Goal: Task Accomplishment & Management: Manage account settings

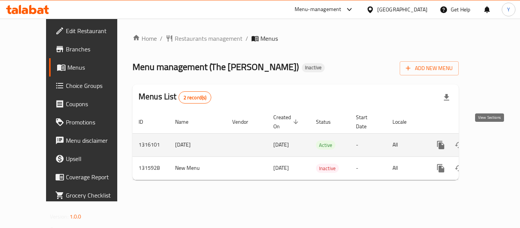
click at [491, 141] on icon "enhanced table" at bounding box center [495, 145] width 9 height 9
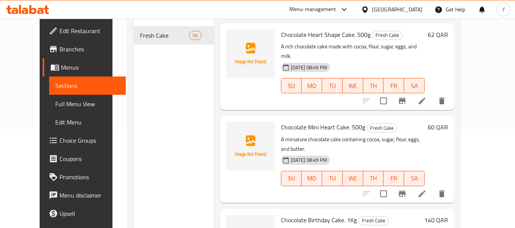
scroll to position [103, 0]
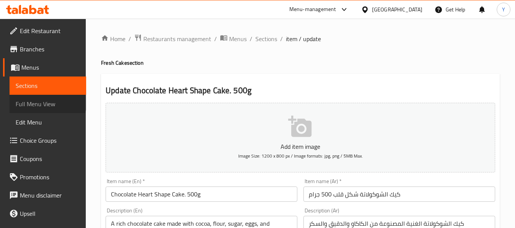
click at [47, 102] on span "Full Menu View" at bounding box center [48, 103] width 64 height 9
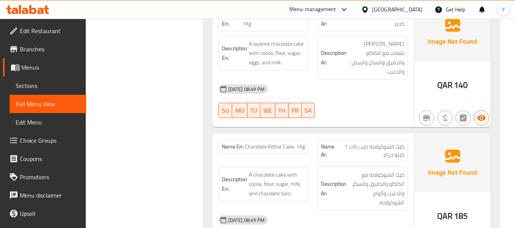
scroll to position [353, 0]
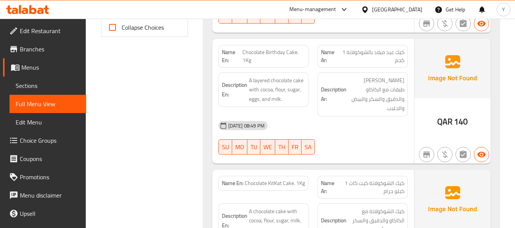
click at [222, 57] on strong "Name En:" at bounding box center [232, 56] width 21 height 16
copy strong "Name En:"
click at [222, 57] on strong "Name En:" at bounding box center [232, 56] width 21 height 16
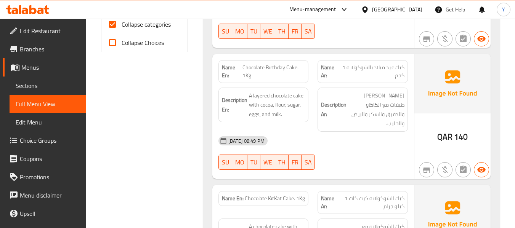
scroll to position [277, 0]
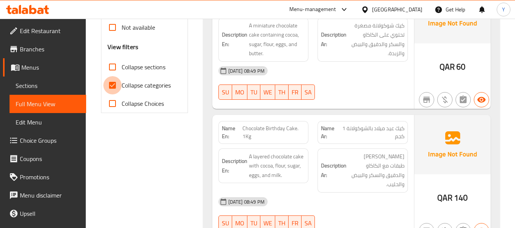
click at [111, 83] on input "Collapse categories" at bounding box center [112, 85] width 18 height 18
checkbox input "false"
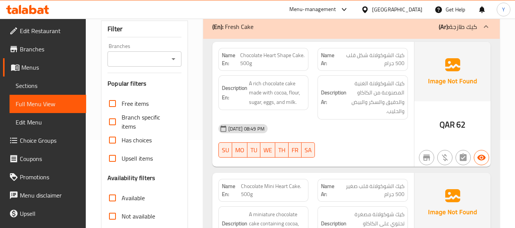
scroll to position [0, 0]
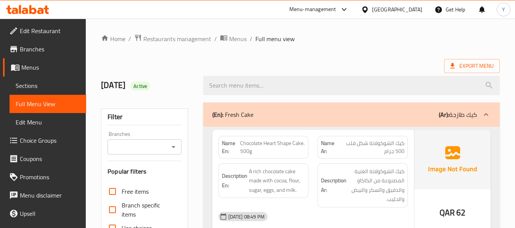
click at [307, 172] on div "Description En: A rich chocolate cake made with cocoa, flour, sugar, eggs, and …" at bounding box center [263, 180] width 90 height 35
click at [308, 142] on div "Name En: Chocolate Heart Shape Cake. 500g" at bounding box center [263, 147] width 90 height 23
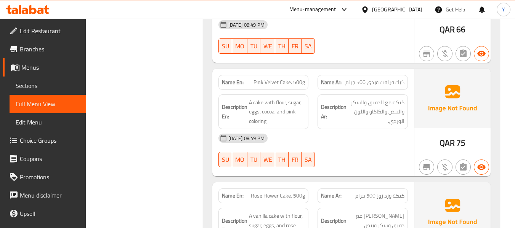
scroll to position [1950, 0]
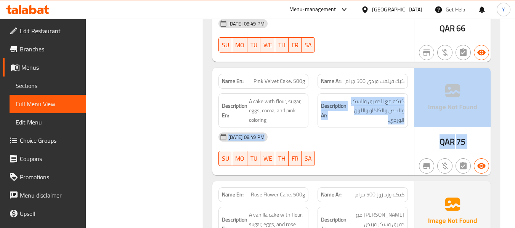
drag, startPoint x: 215, startPoint y: 154, endPoint x: 285, endPoint y: 90, distance: 94.6
click at [285, 97] on span "A cake with flour, sugar, eggs, cocoa, and pink coloring." at bounding box center [277, 111] width 56 height 28
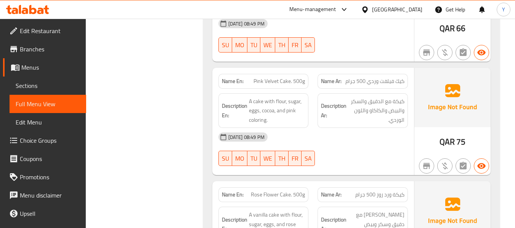
click at [294, 74] on div "Name En: Pink Velvet Cake. 500g" at bounding box center [263, 81] width 90 height 15
copy span "Pink Velvet Cake. 500g"
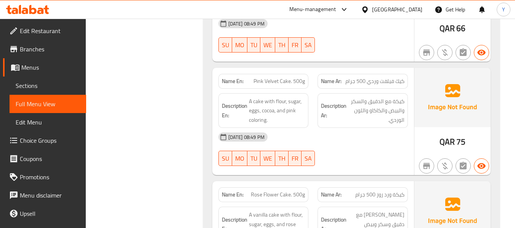
click at [331, 128] on div "06-10-2025 08:49 PM SU MO TU WE TH FR SA" at bounding box center [313, 149] width 198 height 43
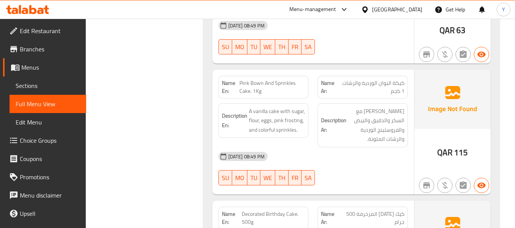
scroll to position [2666, 0]
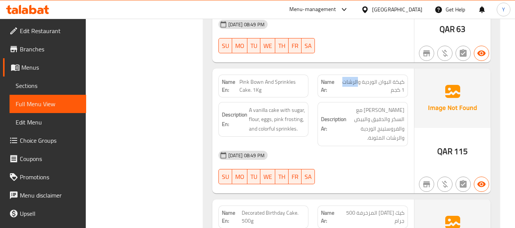
drag, startPoint x: 359, startPoint y: 44, endPoint x: 344, endPoint y: 46, distance: 15.0
click at [344, 78] on span "كيكة البوان الوردية والرشات 1 كجم" at bounding box center [371, 86] width 66 height 16
copy span "الرشات"
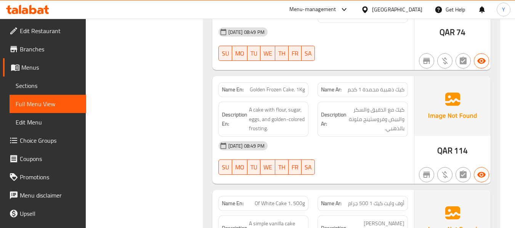
scroll to position [3032, 0]
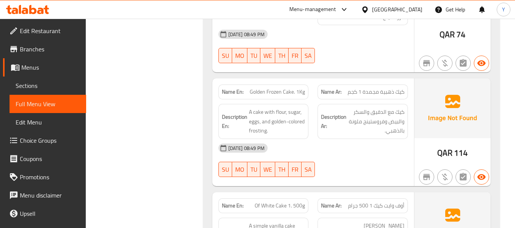
click at [277, 202] on span "Of White Cake 1. 500g" at bounding box center [279, 206] width 50 height 8
copy span "Of White Cake 1. 500g"
click at [304, 202] on span "Of White Cake 1. 500g" at bounding box center [279, 206] width 50 height 8
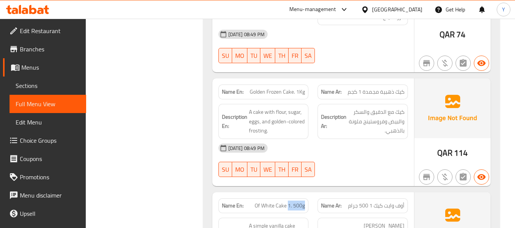
drag, startPoint x: 304, startPoint y: 170, endPoint x: 288, endPoint y: 167, distance: 16.0
click at [288, 202] on span "Of White Cake 1. 500g" at bounding box center [279, 206] width 50 height 8
copy span "1. 500g"
click at [336, 146] on div "Name En: Golden Frozen Cake. 1Kg Name Ar: كيك ذهبية مجمدة 1 كجم Description En:…" at bounding box center [313, 132] width 202 height 108
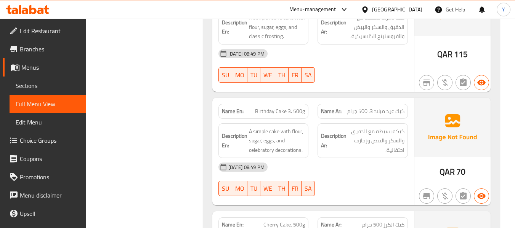
scroll to position [4923, 0]
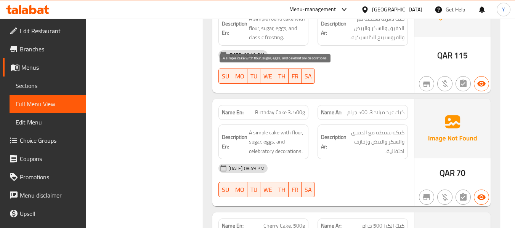
click at [272, 128] on span "A simple cake with flour, sugar, eggs, and celebratory decorations." at bounding box center [277, 142] width 56 height 28
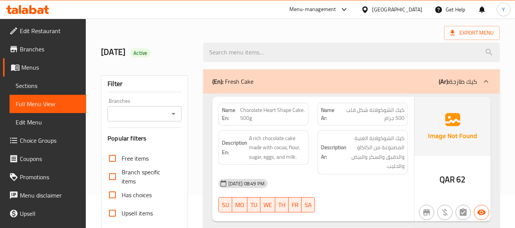
scroll to position [3200, 0]
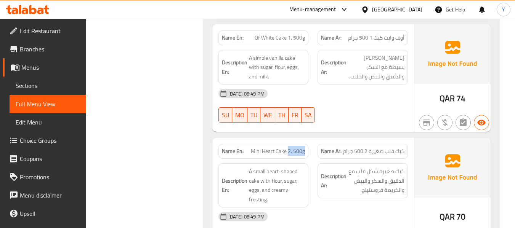
drag, startPoint x: 289, startPoint y: 114, endPoint x: 311, endPoint y: 115, distance: 22.5
click at [311, 139] on div "Name En: Mini Heart Cake 2. 500g" at bounding box center [263, 151] width 99 height 24
copy span "2. 500g"
click at [282, 159] on div "Description En: A small heart-shaped cake with flour, sugar, eggs, and creamy f…" at bounding box center [263, 185] width 99 height 53
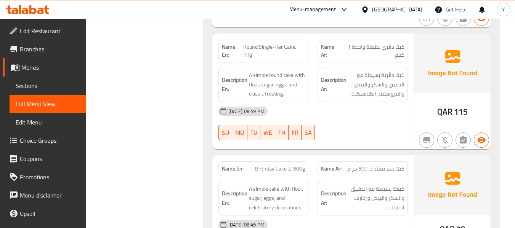
click at [285, 165] on span "Birthday Cake 3. 500g" at bounding box center [280, 169] width 50 height 8
copy span "Birthday Cake 3. 500g"
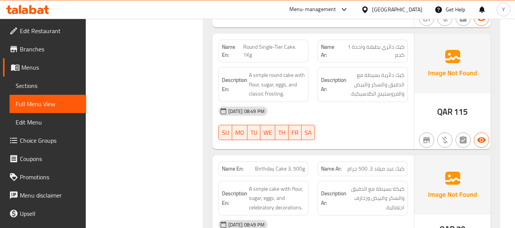
click at [346, 181] on div "Description Ar: كيكة بسيطة مع الدقيق والسكر والبيض وزخارف احتفالية." at bounding box center [362, 198] width 90 height 35
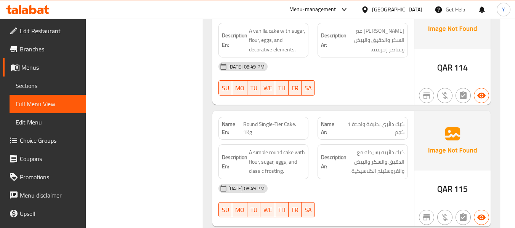
scroll to position [4775, 0]
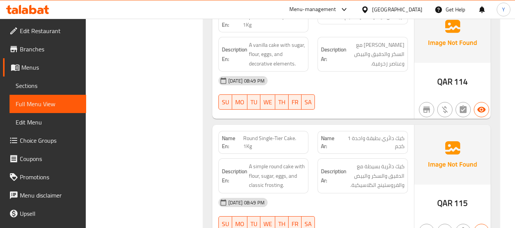
drag, startPoint x: 255, startPoint y: 206, endPoint x: 287, endPoint y: 204, distance: 32.1
copy span "Birthday Cake"
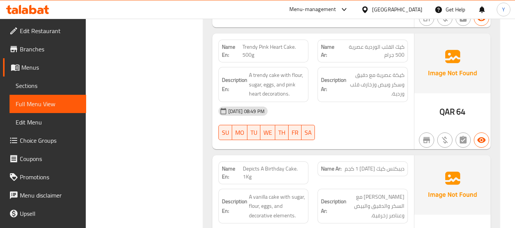
scroll to position [4867, 0]
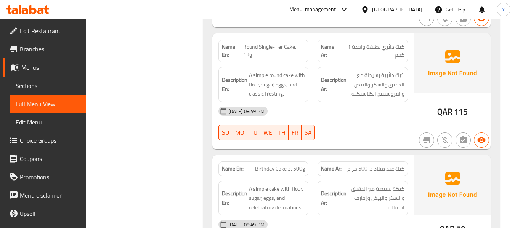
click at [310, 216] on div "06-10-2025 08:49 PM" at bounding box center [313, 225] width 198 height 18
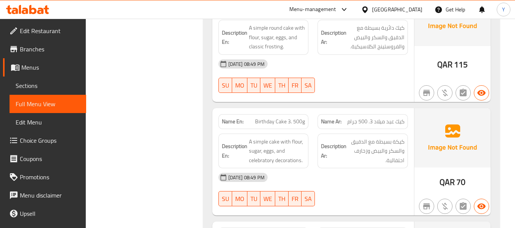
scroll to position [4958, 0]
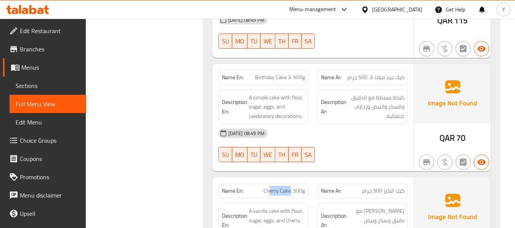
drag, startPoint x: 290, startPoint y: 136, endPoint x: 270, endPoint y: 136, distance: 19.4
click at [270, 187] on span "Cherry Cake. 500g" at bounding box center [284, 191] width 42 height 8
copy span "erry Cake"
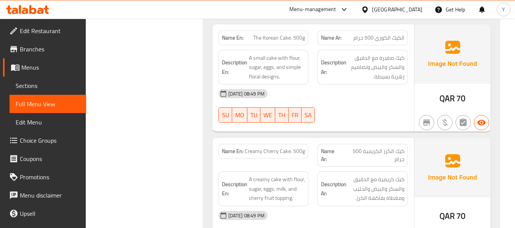
scroll to position [4980, 0]
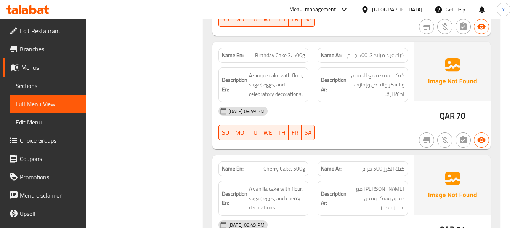
click at [326, 216] on div "06-10-2025 08:49 PM" at bounding box center [313, 225] width 198 height 18
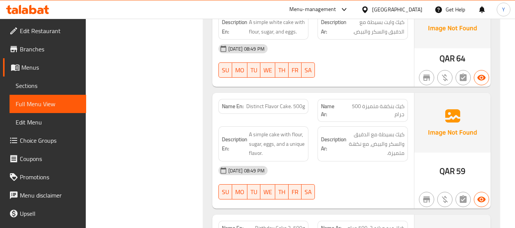
scroll to position [5529, 0]
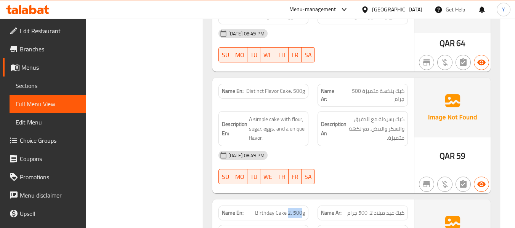
drag, startPoint x: 302, startPoint y: 157, endPoint x: 288, endPoint y: 157, distance: 14.1
click at [288, 209] on span "Birthday Cake 2. 500g" at bounding box center [280, 213] width 50 height 8
click at [267, 209] on span "Birthday Cake 2. 500g" at bounding box center [280, 213] width 50 height 8
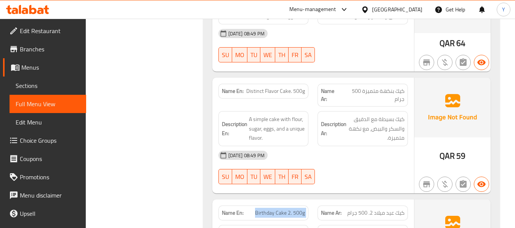
click at [267, 209] on span "Birthday Cake 2. 500g" at bounding box center [280, 213] width 50 height 8
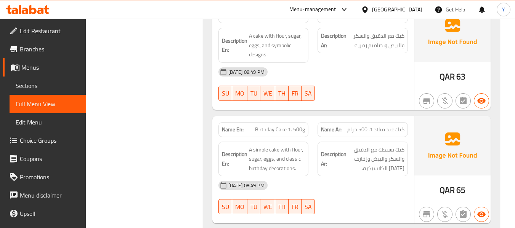
scroll to position [5864, 0]
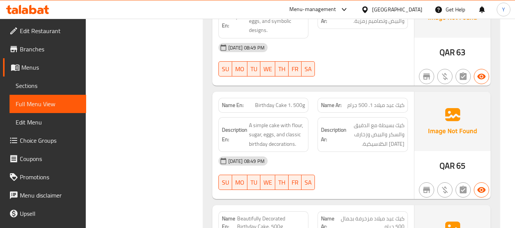
click at [283, 101] on span "Birthday Cake 1. 500g" at bounding box center [280, 105] width 50 height 8
click at [355, 152] on div "06-10-2025 08:49 PM SU MO TU WE TH FR SA" at bounding box center [313, 173] width 198 height 43
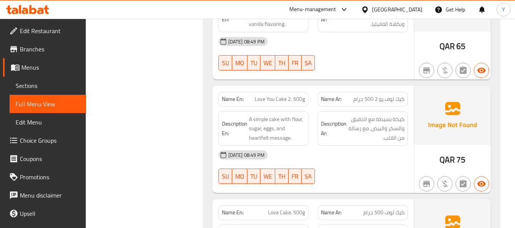
scroll to position [6336, 0]
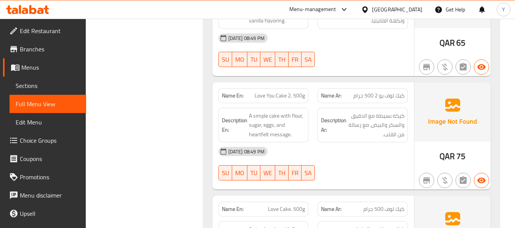
click at [292, 92] on span "Love You Cake 2. 500g" at bounding box center [279, 96] width 50 height 8
click at [374, 142] on div "06-10-2025 08:49 PM SU MO TU WE TH FR SA" at bounding box center [313, 163] width 198 height 43
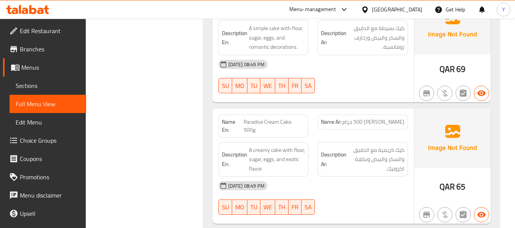
scroll to position [6549, 0]
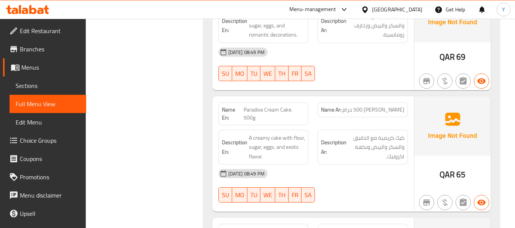
click at [379, 165] on div "06-10-2025 08:49 PM" at bounding box center [313, 174] width 198 height 18
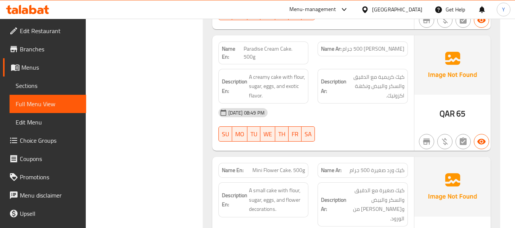
scroll to position [6623, 0]
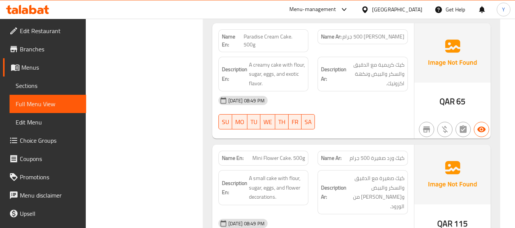
click at [383, 214] on div "06-10-2025 08:49 PM" at bounding box center [313, 223] width 198 height 18
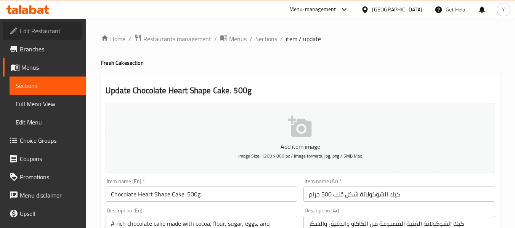
click at [41, 29] on span "Edit Restaurant" at bounding box center [50, 30] width 60 height 9
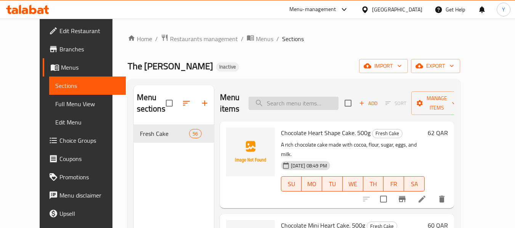
click at [329, 105] on input "search" at bounding box center [293, 103] width 90 height 13
paste input "Pink Velvet Cake. 500g"
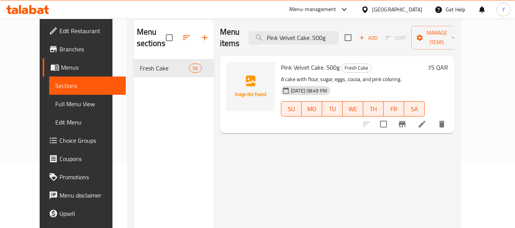
scroll to position [69, 0]
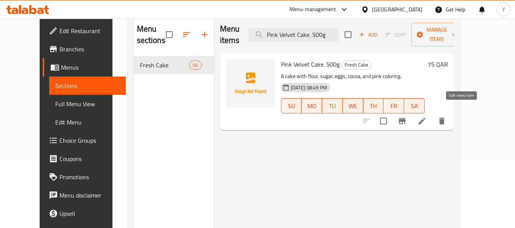
type input "Pink Velvet Cake. 500g"
click at [425, 118] on icon at bounding box center [421, 121] width 7 height 7
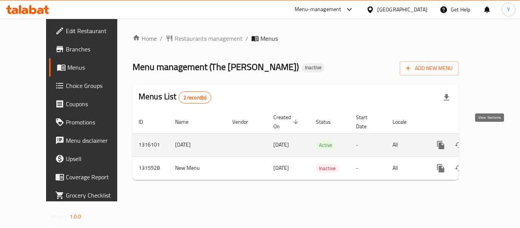
click at [491, 141] on icon "enhanced table" at bounding box center [495, 145] width 9 height 9
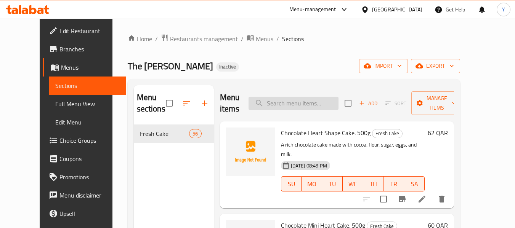
click at [305, 101] on input "search" at bounding box center [293, 103] width 90 height 13
paste input "Pink Velvet Cake. 500g"
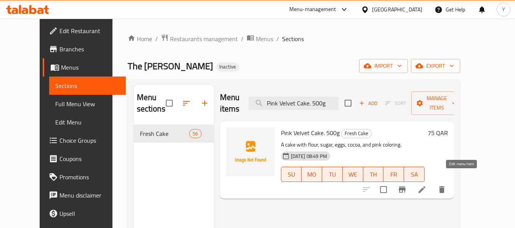
type input "Pink Velvet Cake. 500g"
click at [426, 185] on icon at bounding box center [421, 189] width 9 height 9
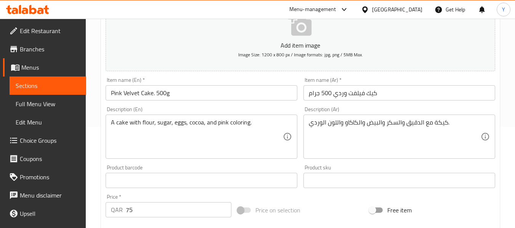
scroll to position [106, 0]
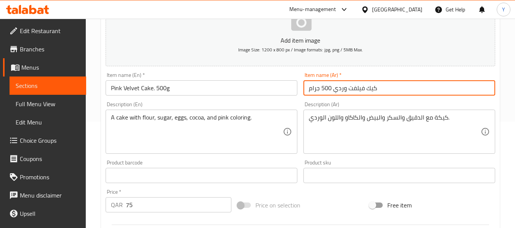
click at [364, 90] on input "كيك فيلفت وردي 500 جرام" at bounding box center [399, 87] width 192 height 15
click at [337, 88] on input "كيك ريد فيلفت وردي 500 جرام" at bounding box center [399, 87] width 192 height 15
type input "كيك ريد فيلفت 500 جرام"
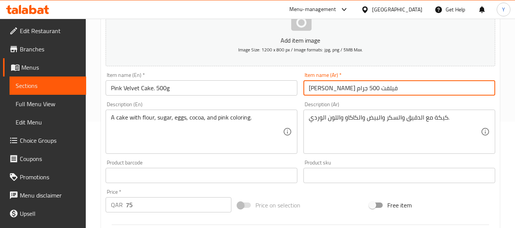
click at [354, 88] on input "كيك ريد فيلفت 500 جرام" at bounding box center [399, 87] width 192 height 15
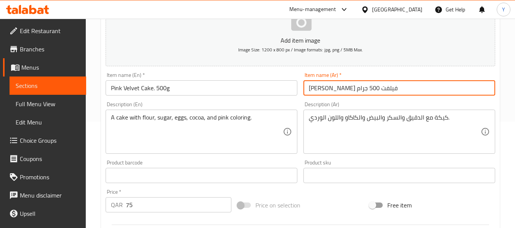
click at [354, 88] on input "كيك ريد فيلفت 500 جرام" at bounding box center [399, 87] width 192 height 15
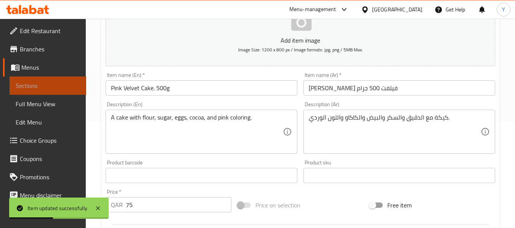
click at [51, 85] on span "Sections" at bounding box center [48, 85] width 64 height 9
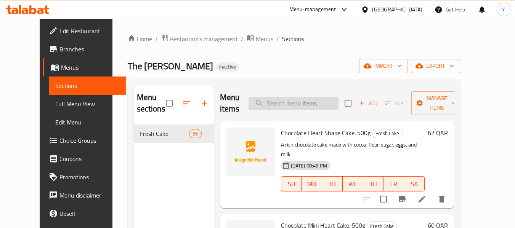
click at [318, 101] on input "search" at bounding box center [293, 103] width 90 height 13
paste input "Birthday Cake 3. 500g"
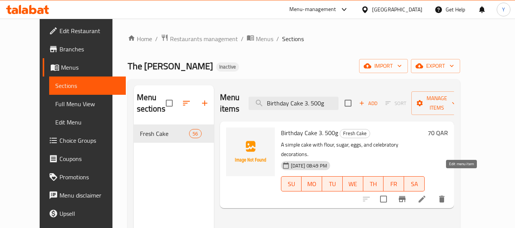
type input "Birthday Cake 3. 500g"
click at [426, 195] on icon at bounding box center [421, 199] width 9 height 9
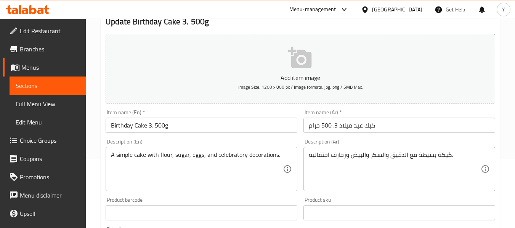
scroll to position [80, 0]
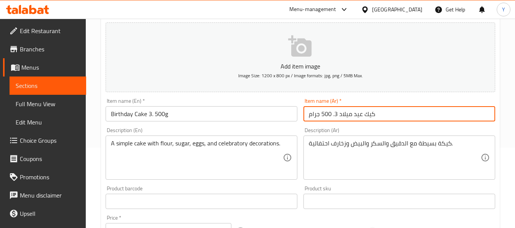
drag, startPoint x: 337, startPoint y: 113, endPoint x: 318, endPoint y: 112, distance: 19.1
click at [318, 112] on input "كيك عيد ميلاد 3. 500 جرام" at bounding box center [399, 113] width 192 height 15
type input "كيك عيد ميلاد 3.500 جرام"
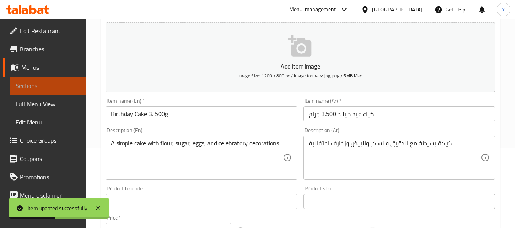
click at [63, 84] on span "Sections" at bounding box center [48, 85] width 64 height 9
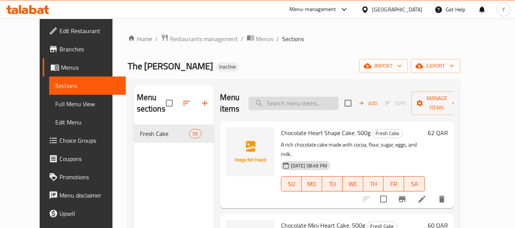
click at [282, 101] on input "search" at bounding box center [293, 103] width 90 height 13
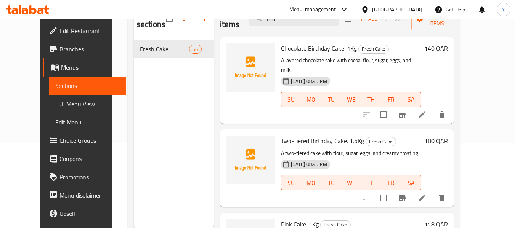
scroll to position [107, 0]
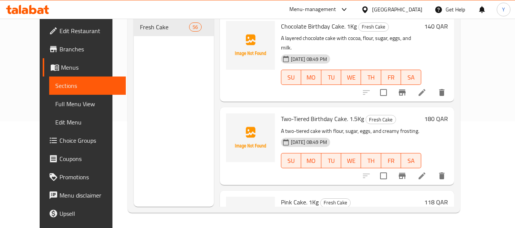
click at [166, 97] on div "Menu sections Fresh Cake 56" at bounding box center [174, 93] width 80 height 228
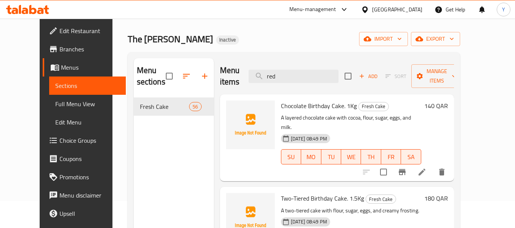
scroll to position [0, 0]
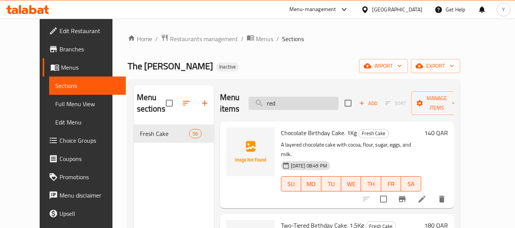
click at [329, 104] on input "red" at bounding box center [293, 103] width 90 height 13
paste input "1. 500g"
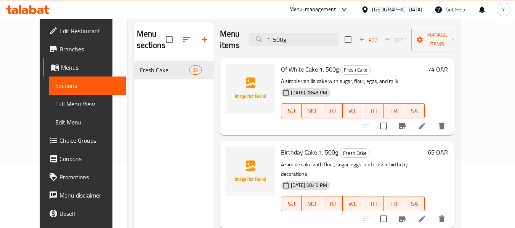
scroll to position [62, 0]
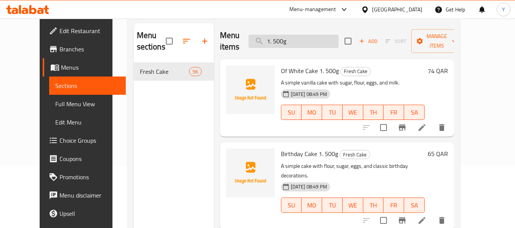
click at [314, 35] on input "1. 500g" at bounding box center [293, 41] width 90 height 13
paste input "Love You Cake 2"
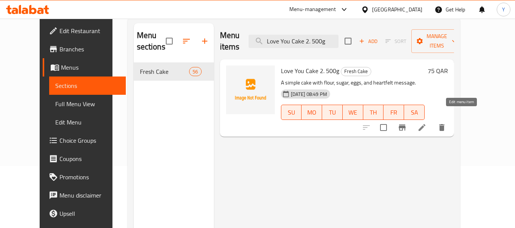
type input "Love You Cake 2. 500g"
click at [426, 123] on icon at bounding box center [421, 127] width 9 height 9
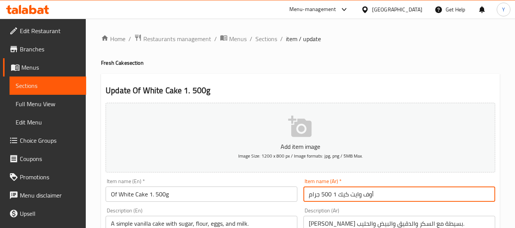
drag, startPoint x: 336, startPoint y: 193, endPoint x: 319, endPoint y: 191, distance: 16.9
click at [319, 191] on input "أوف وايت كيك 1 500 جرام" at bounding box center [399, 194] width 192 height 15
type input "أوف وايت كيك 1.500 جرام"
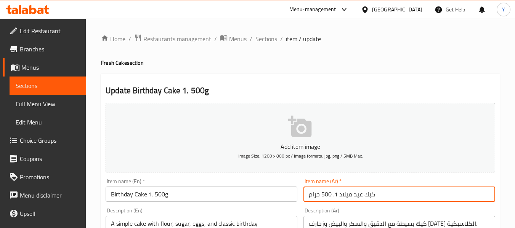
drag, startPoint x: 336, startPoint y: 192, endPoint x: 320, endPoint y: 192, distance: 16.8
click at [320, 192] on input "كيك عيد ميلاد 1. 500 جرام" at bounding box center [399, 194] width 192 height 15
type input "كيك عيد ميلاد 1.500 جرام"
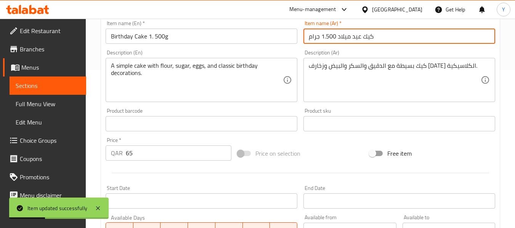
scroll to position [155, 0]
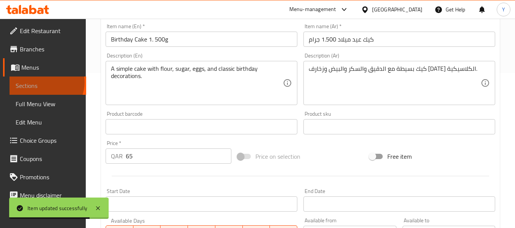
click at [46, 82] on span "Sections" at bounding box center [48, 85] width 64 height 9
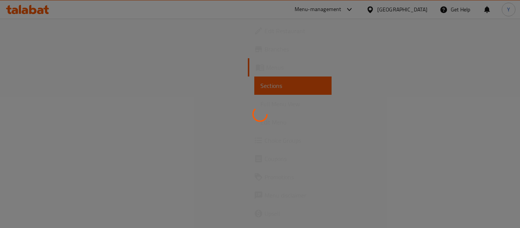
click at [208, 49] on div at bounding box center [260, 114] width 520 height 228
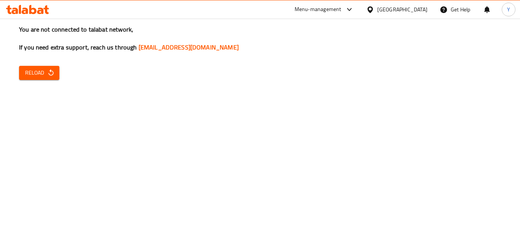
click at [37, 74] on span "Reload" at bounding box center [39, 73] width 28 height 10
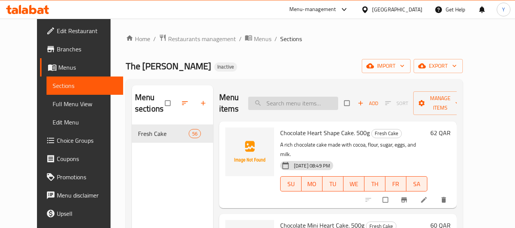
click at [328, 104] on input "search" at bounding box center [293, 103] width 90 height 13
paste input "1. 500g"
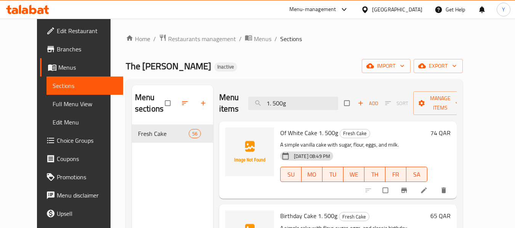
drag, startPoint x: 328, startPoint y: 104, endPoint x: 232, endPoint y: 102, distance: 96.4
click at [232, 102] on div "Menu items 1. 500g Add Sort Manage items" at bounding box center [337, 103] width 237 height 36
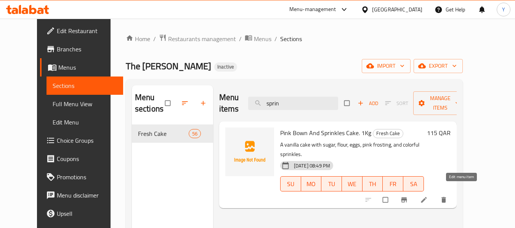
type input "sprin"
click at [427, 196] on icon at bounding box center [424, 200] width 8 height 8
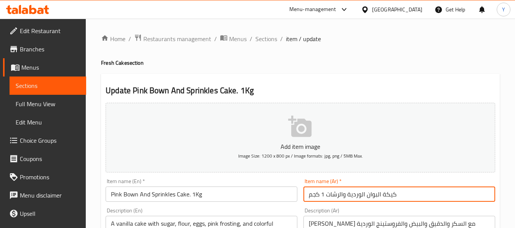
drag, startPoint x: 342, startPoint y: 196, endPoint x: 328, endPoint y: 193, distance: 14.8
click at [328, 193] on input "كيكة البوان الوردية والرشات 1 كجم" at bounding box center [399, 194] width 192 height 15
click at [340, 196] on input "كيكة البوان الوردية والرشات 1 كجم" at bounding box center [399, 194] width 192 height 15
drag, startPoint x: 340, startPoint y: 196, endPoint x: 327, endPoint y: 197, distance: 13.4
click at [327, 197] on input "كيكة البوان الوردية والرشات 1 كجم" at bounding box center [399, 194] width 192 height 15
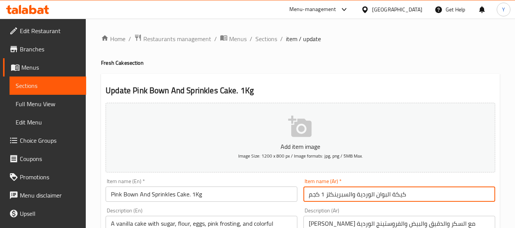
type input "كيكة البوان الوردية والسبرينكلز 1 كجم"
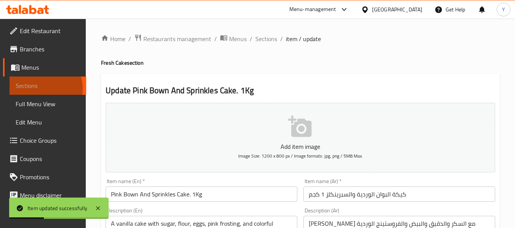
click at [38, 89] on span "Sections" at bounding box center [48, 85] width 64 height 9
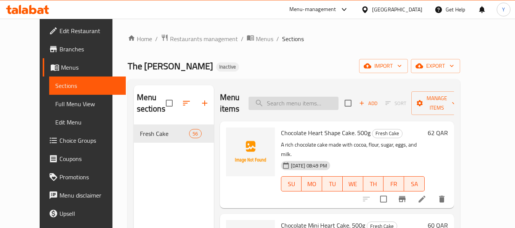
click at [293, 106] on input "search" at bounding box center [293, 103] width 90 height 13
paste input "Birthday Cake 2. 500g"
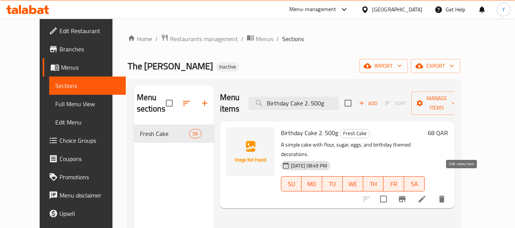
type input "Birthday Cake 2. 500g"
click at [426, 195] on icon at bounding box center [421, 199] width 9 height 9
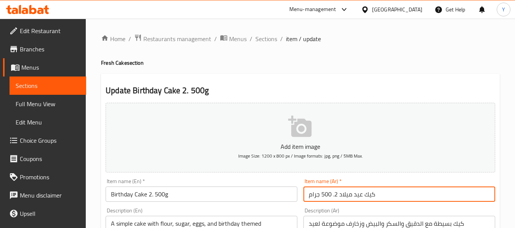
drag, startPoint x: 337, startPoint y: 194, endPoint x: 320, endPoint y: 193, distance: 16.8
click at [320, 193] on input "كيك عيد ميلاد 2. 500 جرام" at bounding box center [399, 194] width 192 height 15
type input "كيك عيد ميلاد 2.500 جرام"
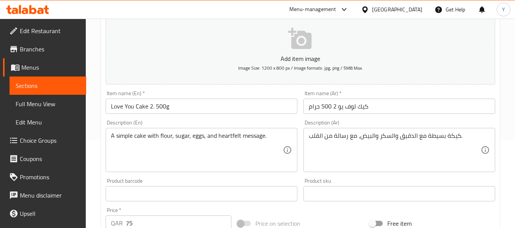
scroll to position [91, 0]
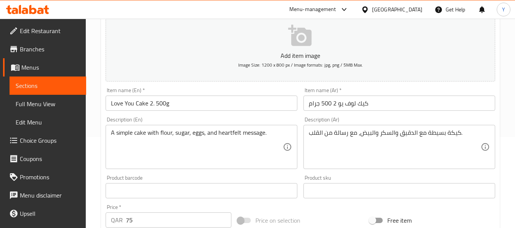
click at [278, 117] on div "Description (En) A simple cake with flour, sugar, eggs, and heartfelt message. …" at bounding box center [201, 143] width 198 height 58
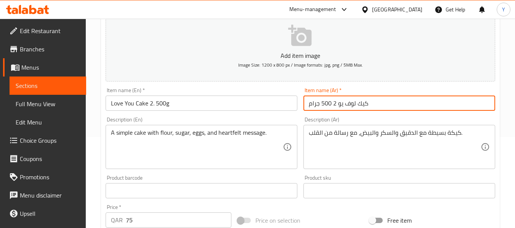
drag, startPoint x: 335, startPoint y: 105, endPoint x: 319, endPoint y: 103, distance: 16.1
click at [319, 103] on input "كيك لوف يو 2 500 جرام" at bounding box center [399, 103] width 192 height 15
click at [337, 105] on input "كيك لوف يو 2.500 جرام" at bounding box center [399, 103] width 192 height 15
type input "كيك لوف يو 2.500 جرام"
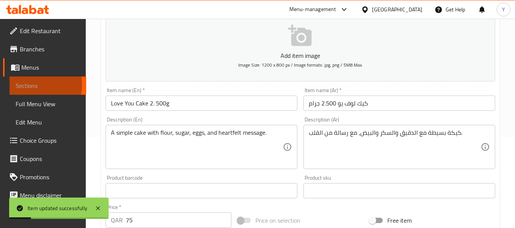
click at [22, 85] on span "Sections" at bounding box center [48, 85] width 64 height 9
